Goal: Information Seeking & Learning: Understand process/instructions

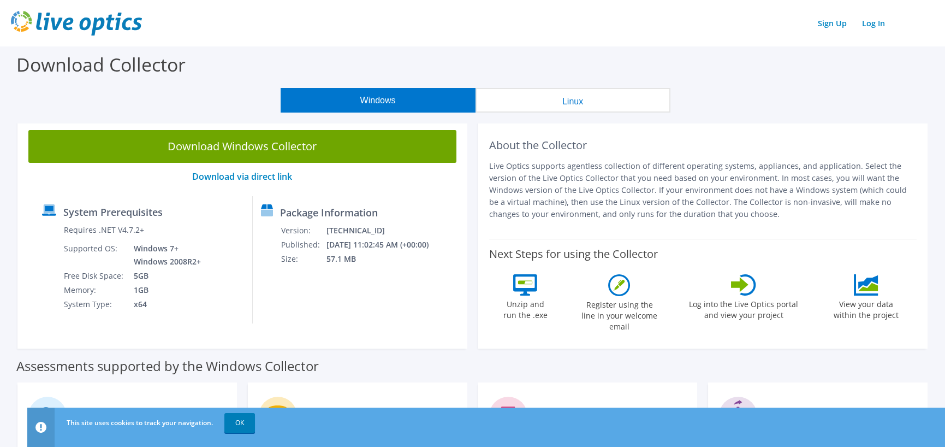
click at [551, 354] on div "Assessments supported by the Windows Collector" at bounding box center [472, 363] width 913 height 27
click at [600, 195] on p "Live Optics supports agentless collection of different operating systems, appli…" at bounding box center [703, 190] width 428 height 60
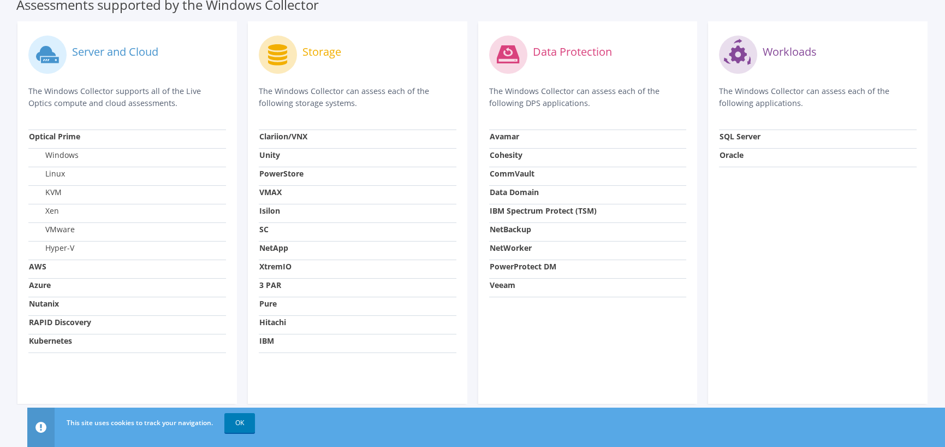
scroll to position [364, 0]
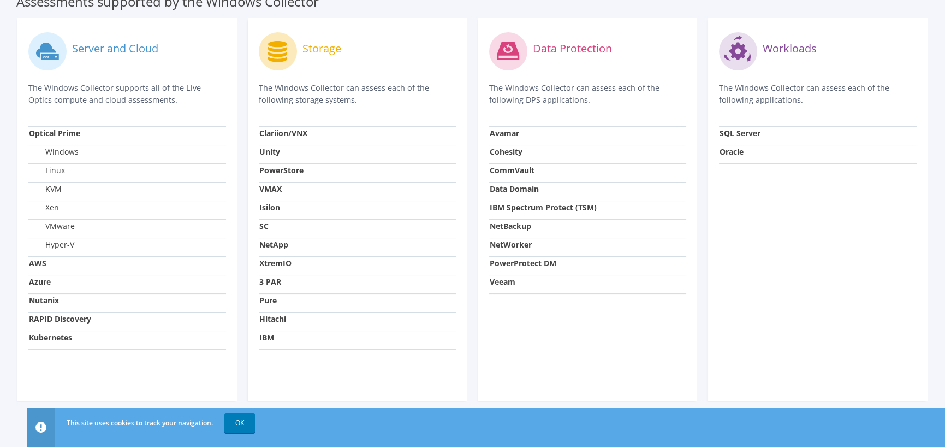
click at [474, 339] on div "Data Protection The Windows Collector can assess each of the following DPS appl…" at bounding box center [588, 209] width 230 height 382
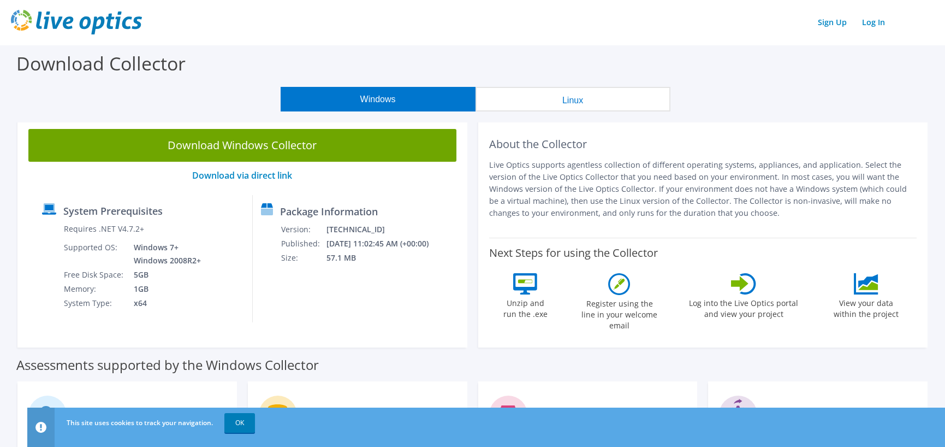
scroll to position [0, 0]
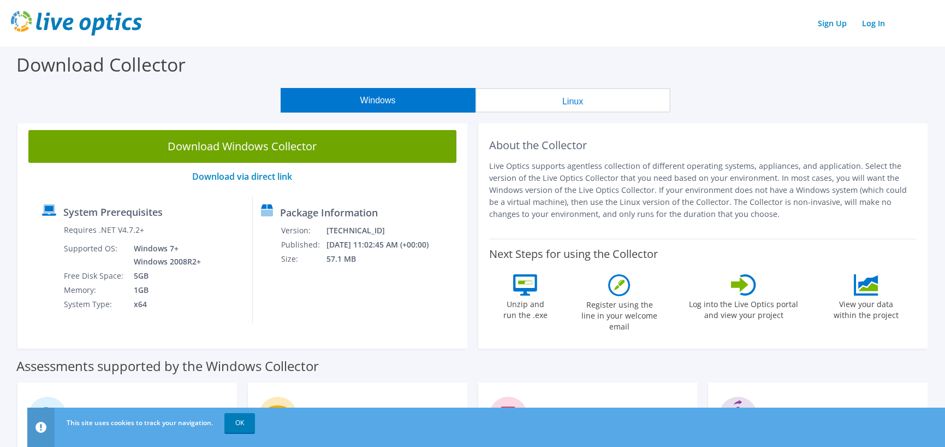
click at [479, 358] on div "Assessments supported by the Windows Collector" at bounding box center [472, 363] width 913 height 27
click at [743, 287] on icon at bounding box center [739, 284] width 17 height 15
click at [743, 309] on label "Log into the Live Optics portal and view your project" at bounding box center [744, 307] width 110 height 25
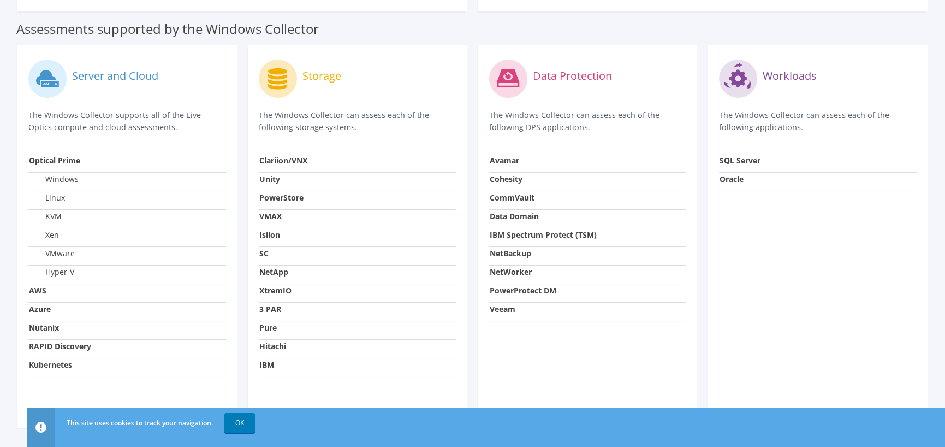
scroll to position [364, 0]
